Goal: Check status: Check status

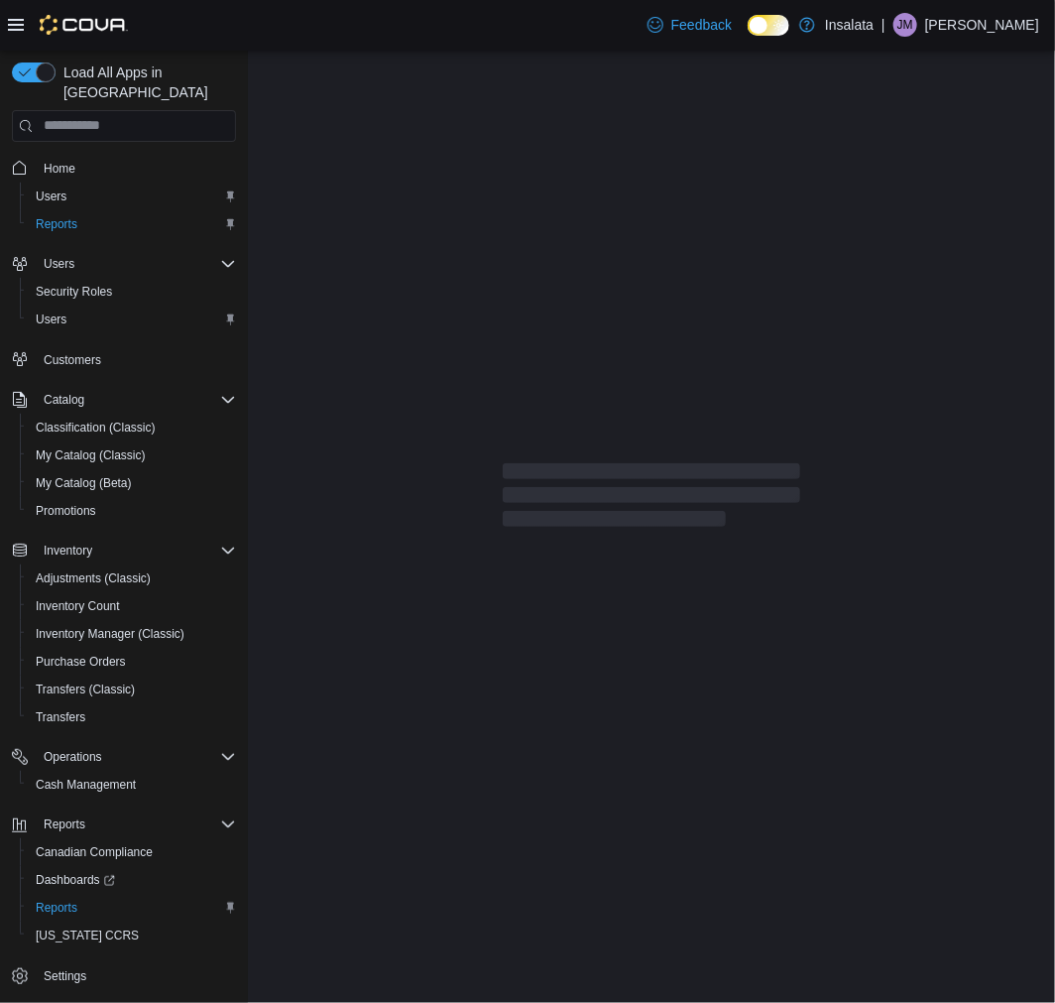
click at [21, 28] on icon at bounding box center [16, 25] width 16 height 16
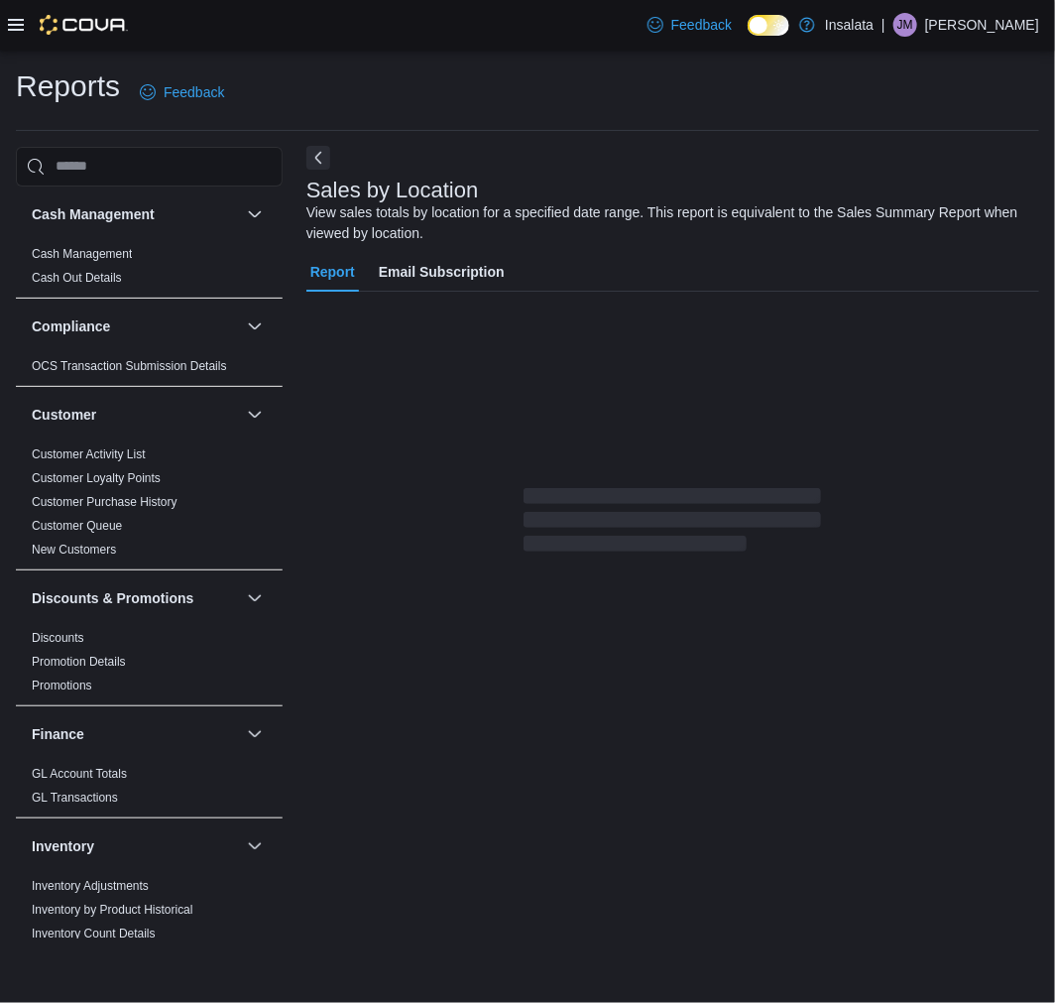
click at [317, 151] on button "Next" at bounding box center [318, 158] width 24 height 24
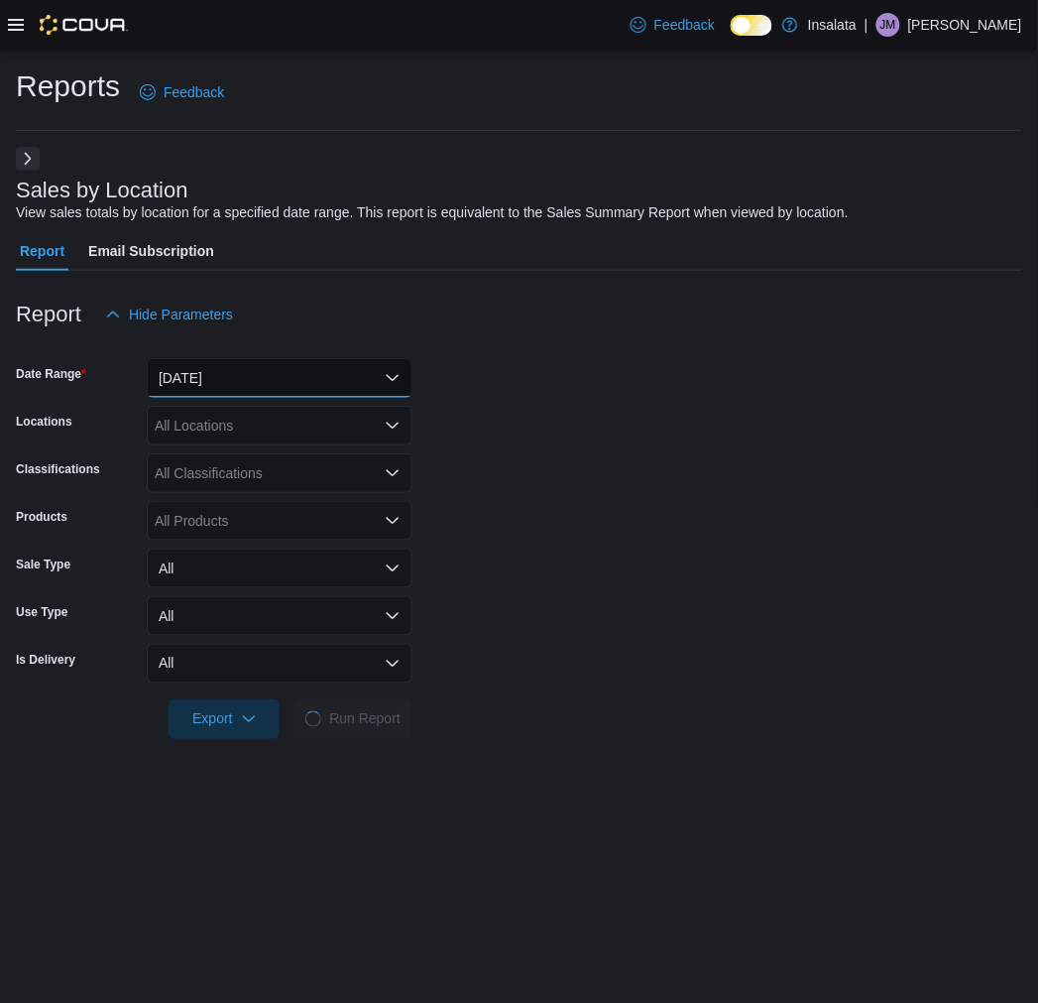
click at [317, 372] on button "[DATE]" at bounding box center [280, 378] width 266 height 40
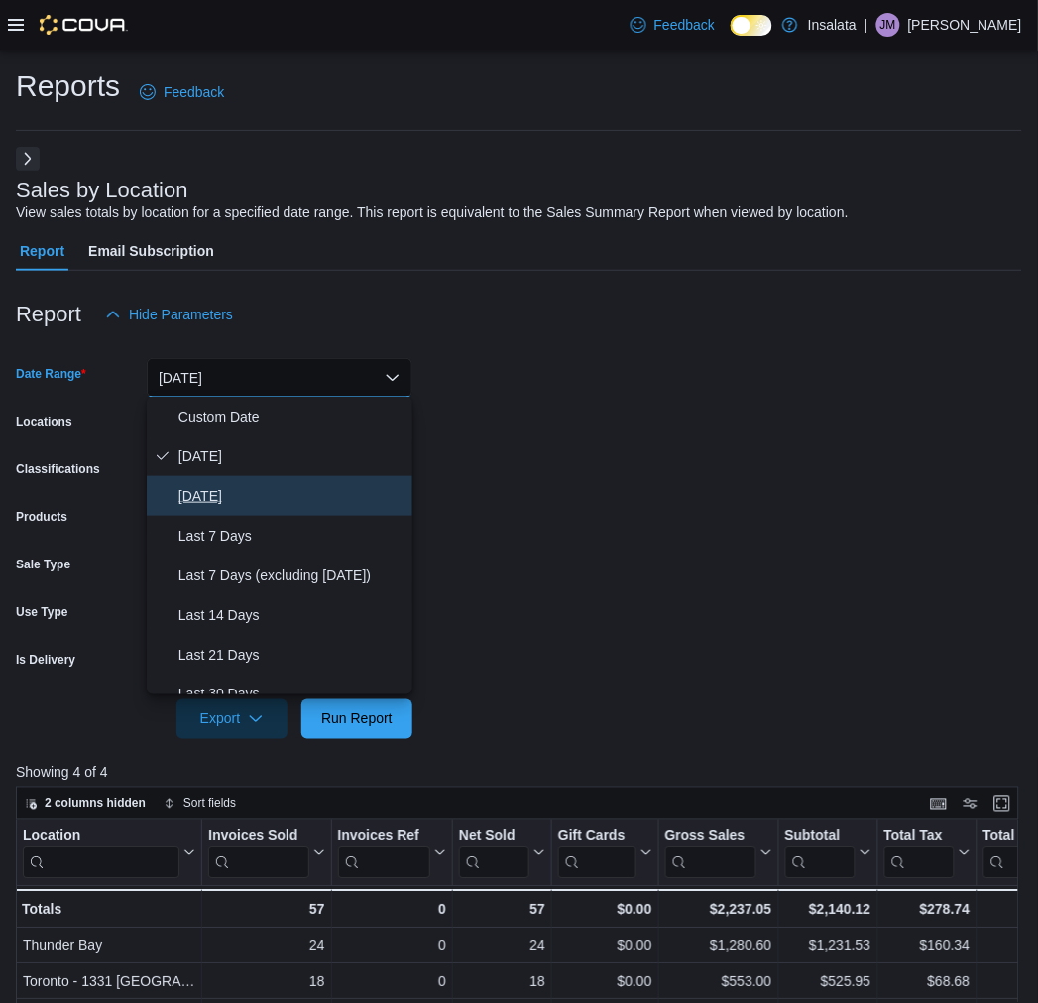
click at [261, 489] on span "[DATE]" at bounding box center [292, 496] width 226 height 24
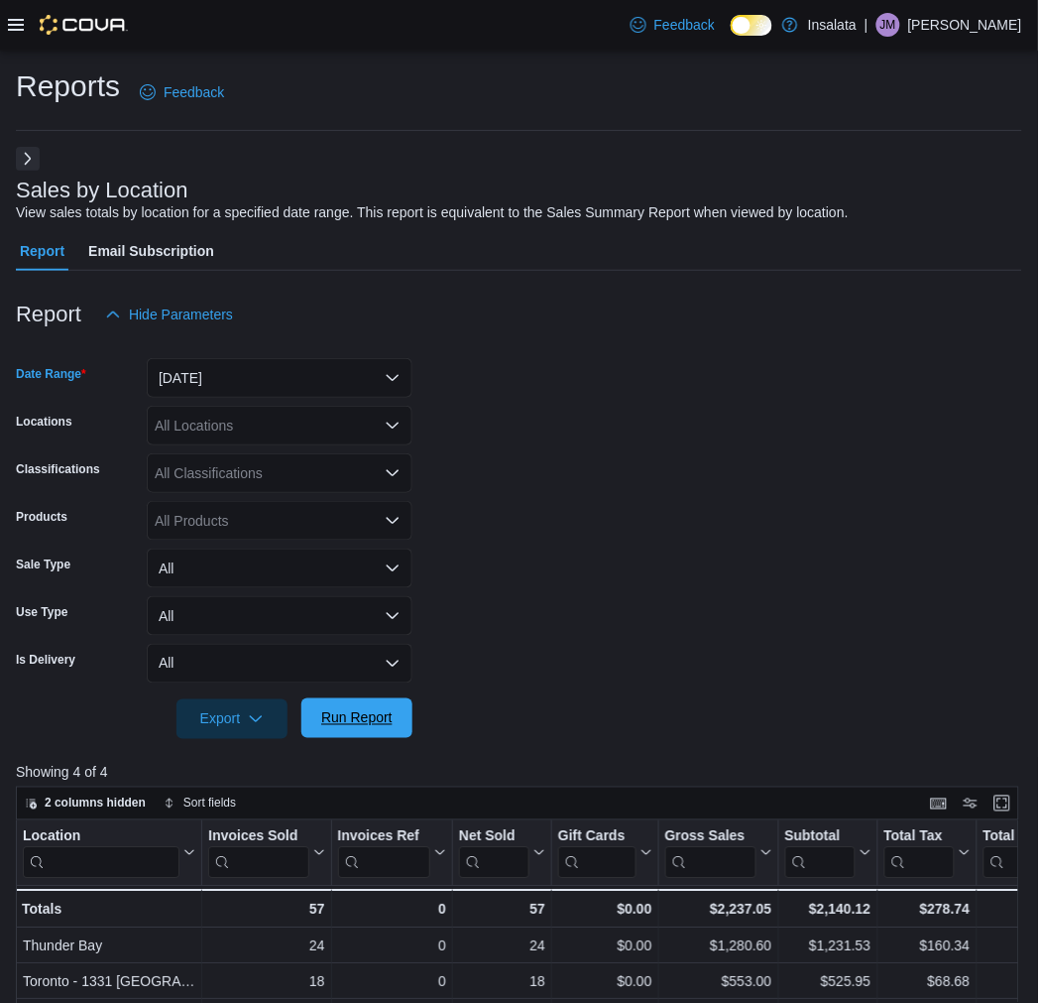
click at [379, 731] on span "Run Report" at bounding box center [356, 718] width 87 height 40
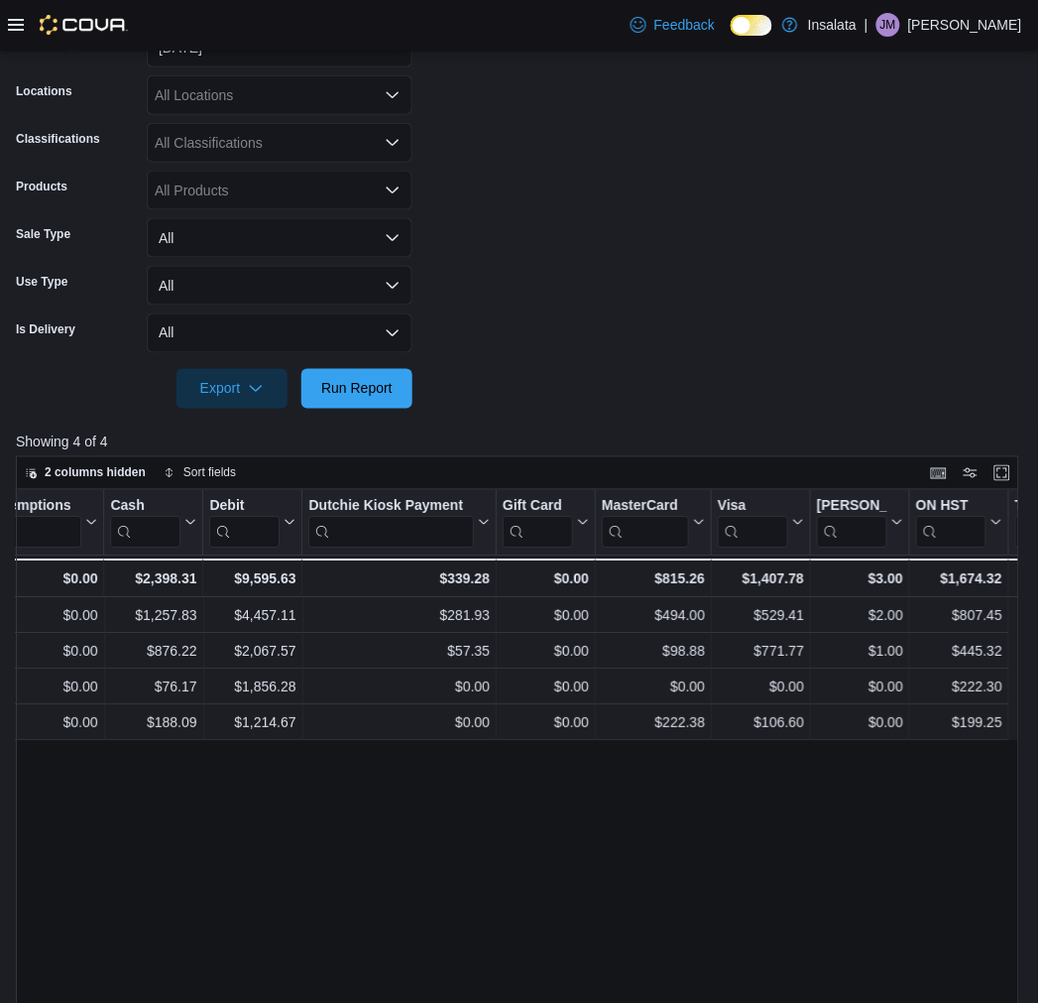
scroll to position [0, 2534]
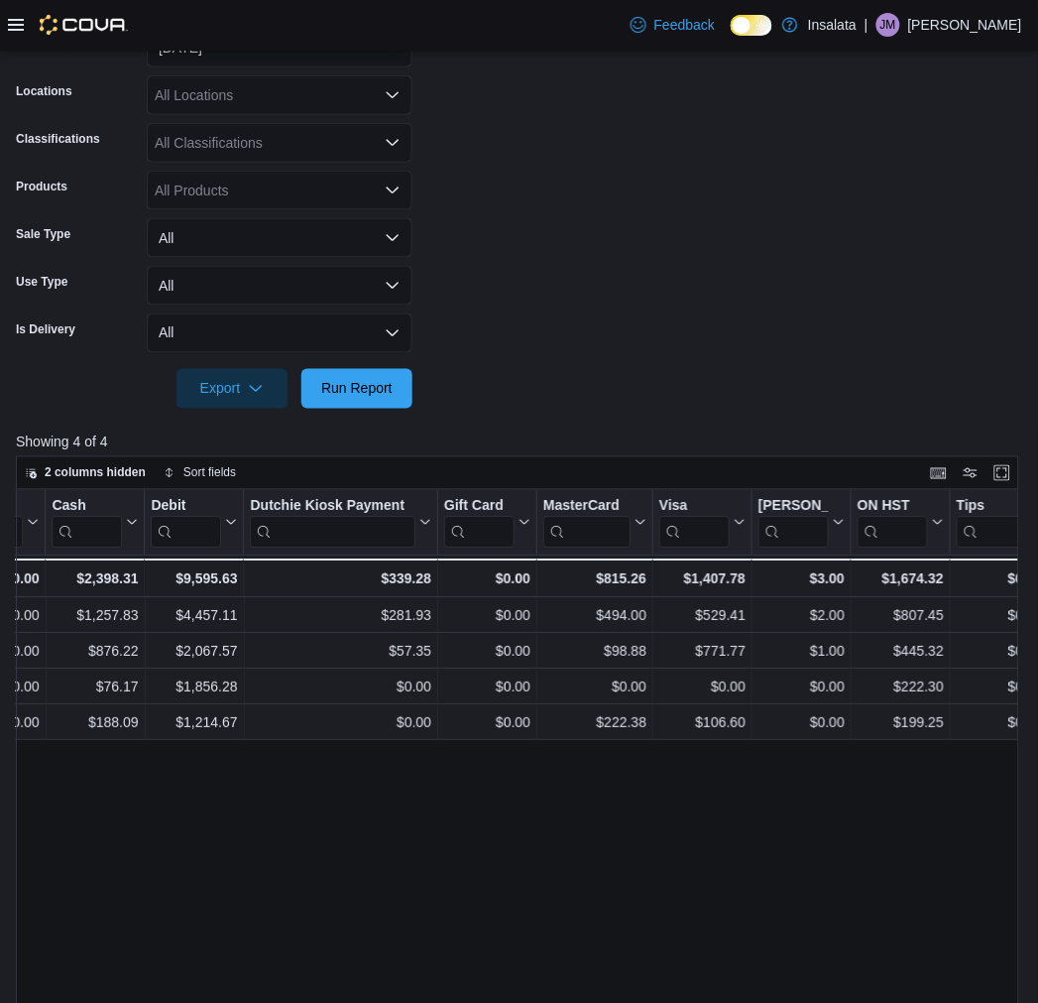
click at [656, 298] on form "Date Range [DATE] Locations All Locations Classifications All Classifications P…" at bounding box center [519, 206] width 1007 height 405
